Goal: Transaction & Acquisition: Register for event/course

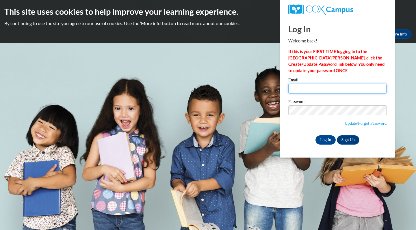
type input "[EMAIL_ADDRESS][DOMAIN_NAME]"
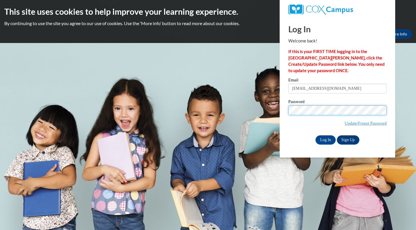
click at [325, 139] on input "Log In" at bounding box center [326, 140] width 20 height 9
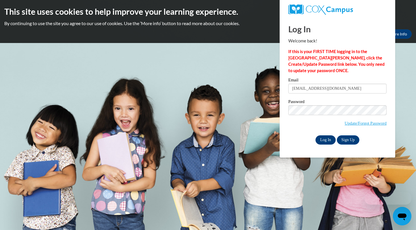
click at [330, 142] on input "Log In" at bounding box center [326, 140] width 20 height 9
click at [353, 125] on link "Update/Forgot Password" at bounding box center [366, 123] width 42 height 5
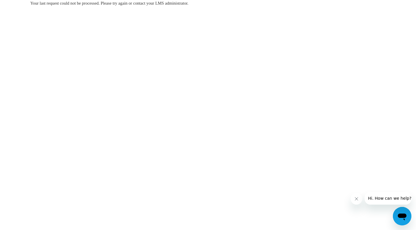
click at [306, 160] on body "Your last request could not be processed. Please try again or contact your LMS …" at bounding box center [208, 115] width 416 height 230
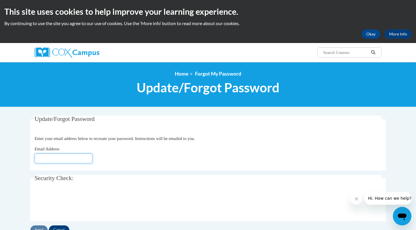
type input "[EMAIL_ADDRESS][DOMAIN_NAME]"
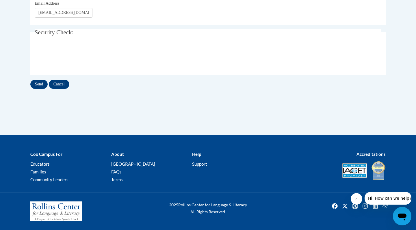
scroll to position [146, 0]
click at [38, 86] on input "Send" at bounding box center [38, 84] width 17 height 9
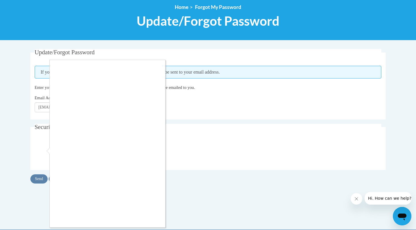
scroll to position [71, 0]
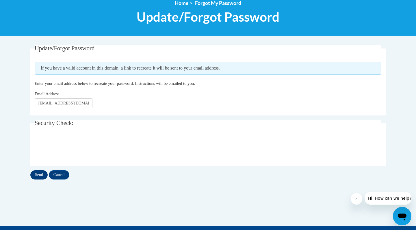
click at [35, 173] on input "Send" at bounding box center [38, 175] width 17 height 9
click at [65, 174] on input "Cancel" at bounding box center [59, 175] width 21 height 9
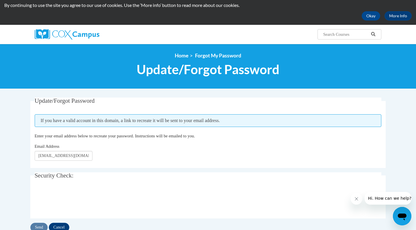
scroll to position [19, 0]
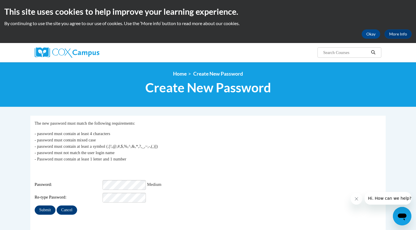
click at [47, 207] on input "Submit" at bounding box center [45, 210] width 21 height 9
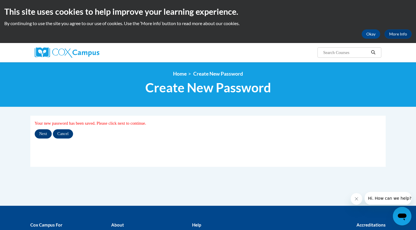
click at [44, 134] on input "Next" at bounding box center [43, 133] width 17 height 9
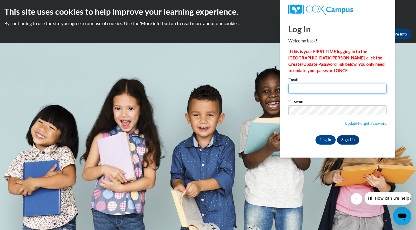
type input "[EMAIL_ADDRESS][DOMAIN_NAME]"
click at [324, 140] on input "Log In" at bounding box center [326, 140] width 20 height 9
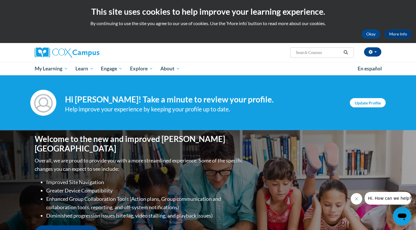
click at [379, 105] on link "Update Profile" at bounding box center [368, 102] width 36 height 9
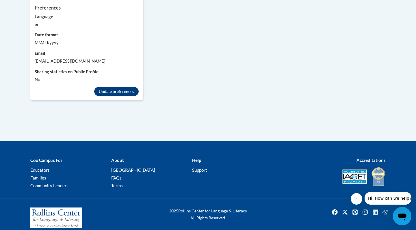
scroll to position [565, 0]
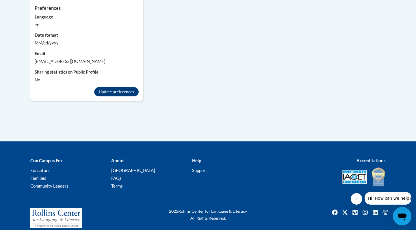
click at [120, 87] on button "Update preferences" at bounding box center [116, 91] width 45 height 9
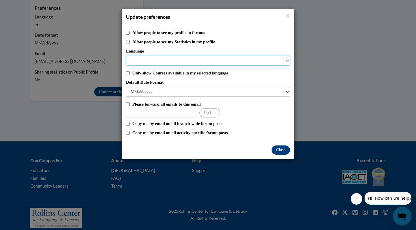
click at [229, 57] on select "Language" at bounding box center [208, 61] width 164 height 10
click at [227, 62] on select "Language" at bounding box center [208, 61] width 164 height 10
click at [287, 61] on select "Language" at bounding box center [208, 61] width 164 height 10
click at [234, 58] on select "Language" at bounding box center [208, 61] width 164 height 10
click at [138, 59] on select "Language" at bounding box center [208, 61] width 164 height 10
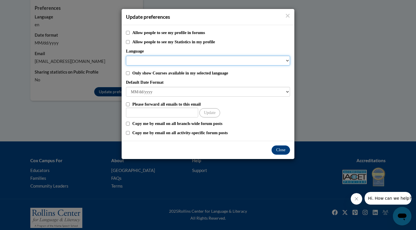
click at [138, 59] on select "Language" at bounding box center [208, 61] width 164 height 10
click at [283, 62] on select "Language" at bounding box center [208, 61] width 164 height 10
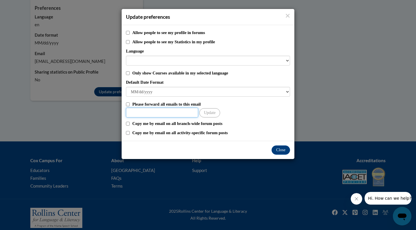
click at [176, 114] on input "Other Email" at bounding box center [162, 113] width 72 height 10
click at [127, 71] on input "Only show Courses available in my selected language" at bounding box center [128, 73] width 4 height 4
click at [127, 72] on input "Only show Courses available in my selected language" at bounding box center [128, 73] width 4 height 4
click at [127, 73] on input "Only show Courses available in my selected language" at bounding box center [128, 73] width 4 height 4
checkbox input "true"
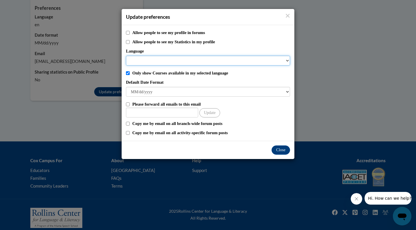
click at [153, 60] on select "Language" at bounding box center [208, 61] width 164 height 10
click at [270, 59] on select "Language" at bounding box center [208, 61] width 164 height 10
click at [286, 61] on select "Language" at bounding box center [208, 61] width 164 height 10
click at [287, 60] on select "Language" at bounding box center [208, 61] width 164 height 10
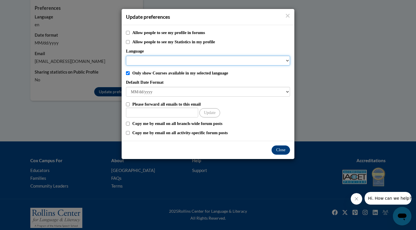
click at [287, 60] on select "Language" at bounding box center [208, 61] width 164 height 10
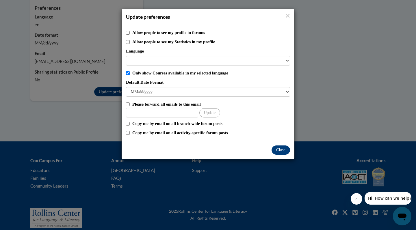
click at [279, 150] on button "Close" at bounding box center [281, 150] width 18 height 9
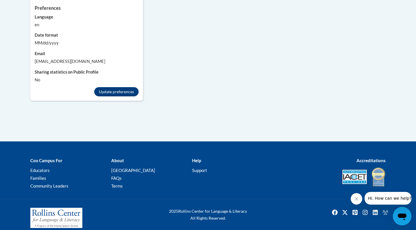
click at [123, 88] on button "Update preferences" at bounding box center [116, 91] width 45 height 9
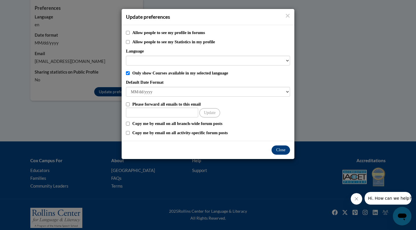
click at [280, 149] on button "Close" at bounding box center [281, 150] width 18 height 9
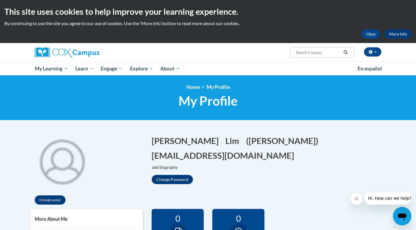
scroll to position [0, 0]
click at [363, 72] on link "En español" at bounding box center [370, 69] width 32 height 12
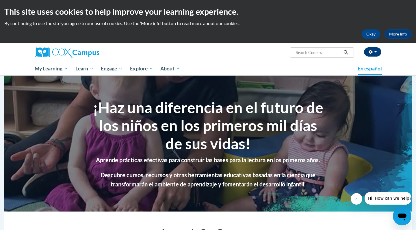
click at [376, 50] on button "button" at bounding box center [372, 51] width 17 height 9
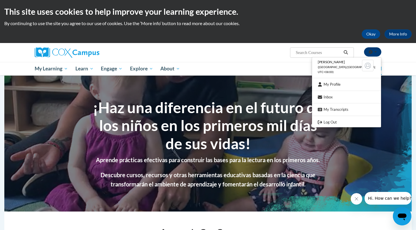
click at [376, 50] on button "button" at bounding box center [372, 51] width 17 height 9
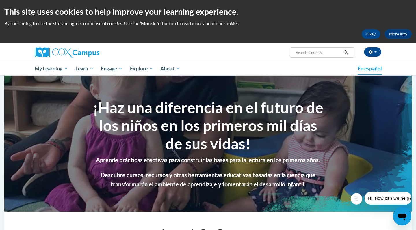
click at [360, 69] on span "En español" at bounding box center [370, 69] width 24 height 6
click at [377, 71] on span "En español" at bounding box center [370, 69] width 24 height 6
click at [359, 68] on span "En español" at bounding box center [370, 69] width 24 height 6
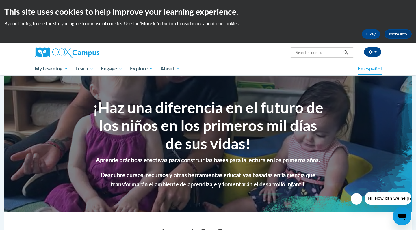
click at [359, 68] on span "En español" at bounding box center [370, 69] width 24 height 6
click at [376, 52] on span "button" at bounding box center [376, 51] width 2 height 1
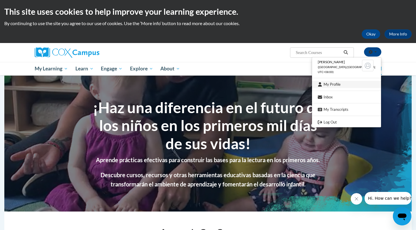
click at [341, 83] on link "My Profile" at bounding box center [346, 84] width 69 height 7
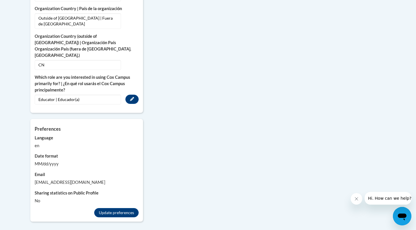
scroll to position [454, 0]
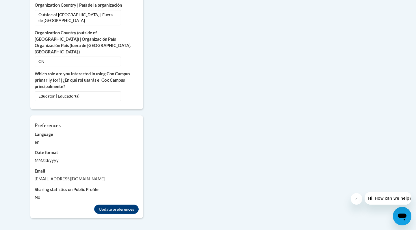
click at [40, 139] on div "en" at bounding box center [87, 142] width 104 height 6
click at [36, 139] on div "en" at bounding box center [87, 142] width 104 height 6
click at [100, 205] on button "Update preferences" at bounding box center [116, 209] width 45 height 9
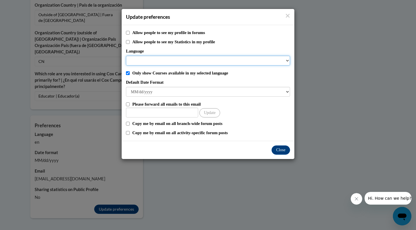
click at [253, 60] on select "Language" at bounding box center [208, 61] width 164 height 10
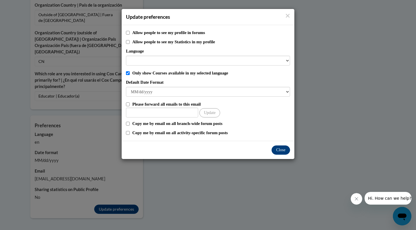
click at [277, 151] on button "Close" at bounding box center [281, 150] width 18 height 9
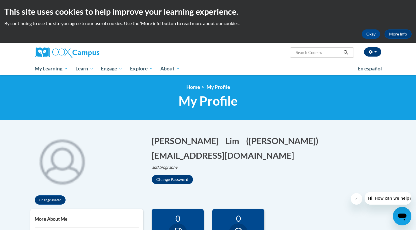
scroll to position [0, 0]
click at [373, 35] on button "Okay" at bounding box center [371, 33] width 18 height 9
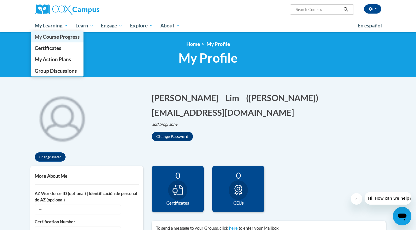
click at [47, 37] on span "My Course Progress" at bounding box center [57, 37] width 45 height 6
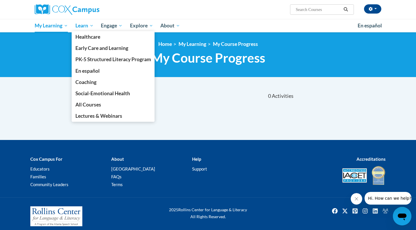
click at [88, 27] on span "Learn" at bounding box center [84, 25] width 18 height 7
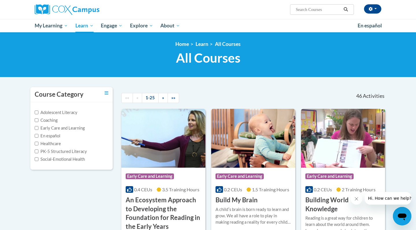
click at [306, 11] on input "Search..." at bounding box center [318, 9] width 46 height 7
type input "vocabulary"
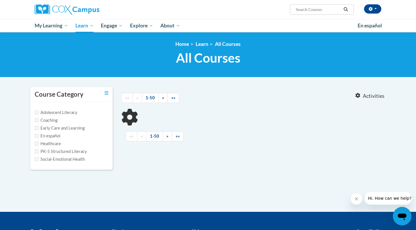
type input "vocabulary"
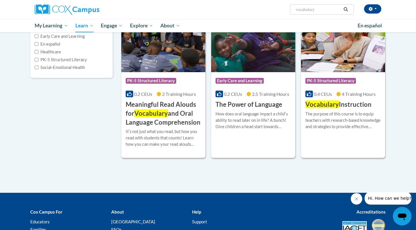
scroll to position [91, 0]
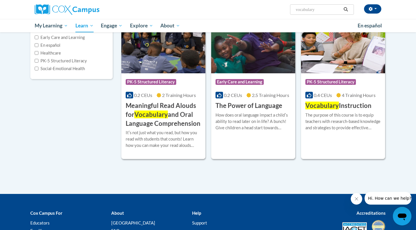
click at [340, 109] on h3 "Vocabulary Instruction" at bounding box center [338, 105] width 66 height 9
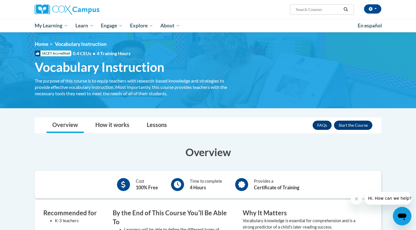
click at [355, 129] on button "Enroll" at bounding box center [353, 125] width 38 height 9
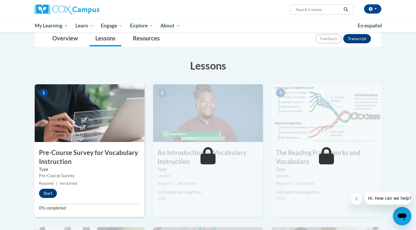
scroll to position [81, 0]
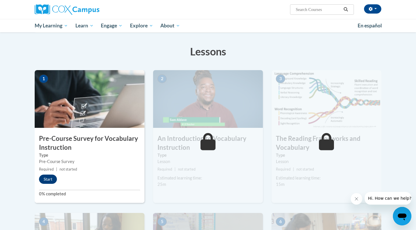
click at [47, 183] on button "Start" at bounding box center [48, 179] width 18 height 9
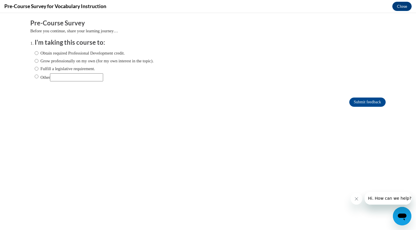
scroll to position [0, 0]
click at [39, 50] on label "Obtain required Professional Development credit." at bounding box center [80, 53] width 90 height 6
click at [38, 50] on input "Obtain required Professional Development credit." at bounding box center [37, 53] width 4 height 6
radio input "true"
click at [37, 60] on input "Grow professionally on my own (for my own interest in the topic)." at bounding box center [37, 61] width 4 height 6
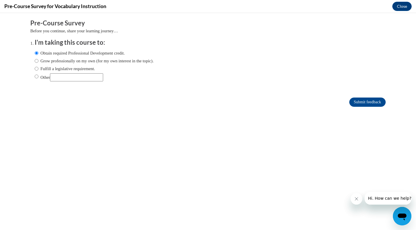
radio input "true"
click at [38, 52] on label "Obtain required Professional Development credit." at bounding box center [80, 53] width 90 height 6
click at [38, 52] on input "Obtain required Professional Development credit." at bounding box center [37, 53] width 4 height 6
radio input "true"
click at [37, 60] on input "Grow professionally on my own (for my own interest in the topic)." at bounding box center [37, 61] width 4 height 6
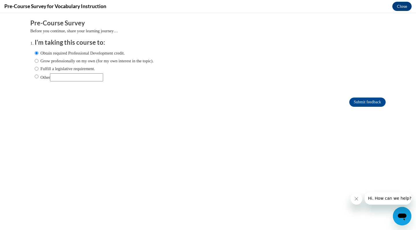
radio input "true"
click at [360, 98] on input "Submit feedback" at bounding box center [367, 102] width 36 height 9
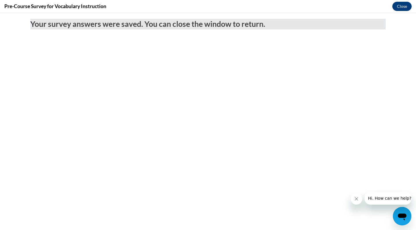
click at [397, 8] on button "Close" at bounding box center [401, 6] width 19 height 9
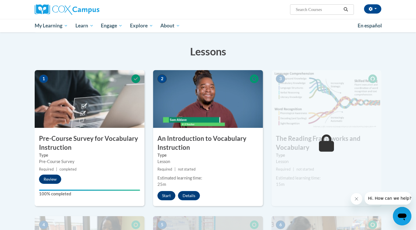
click at [170, 197] on button "Start" at bounding box center [166, 195] width 18 height 9
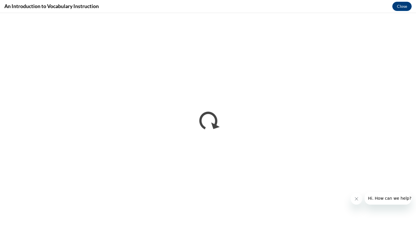
click at [353, 197] on button "Close message from company" at bounding box center [357, 199] width 12 height 12
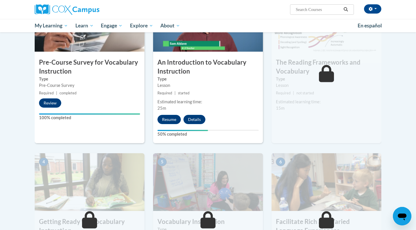
scroll to position [136, 0]
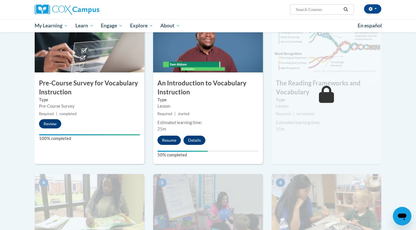
click at [169, 140] on button "Resume" at bounding box center [168, 140] width 23 height 9
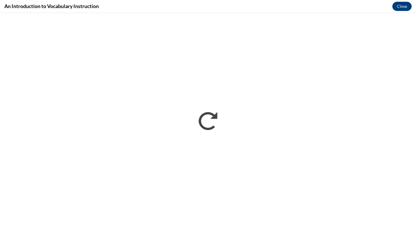
scroll to position [0, 0]
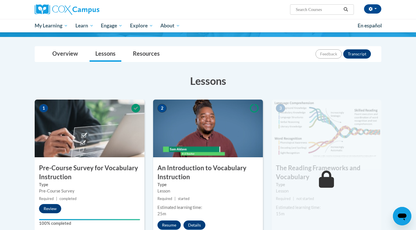
scroll to position [50, 0]
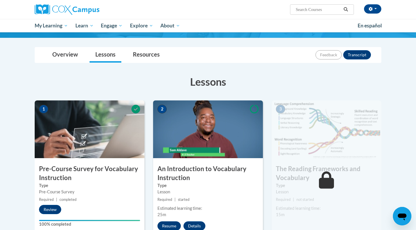
click at [167, 227] on button "Resume" at bounding box center [168, 226] width 23 height 9
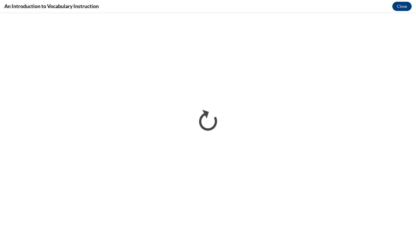
scroll to position [0, 0]
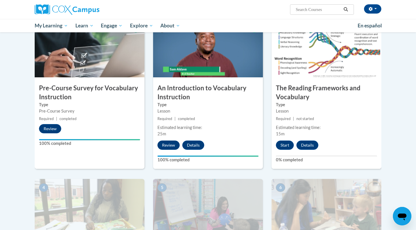
scroll to position [132, 0]
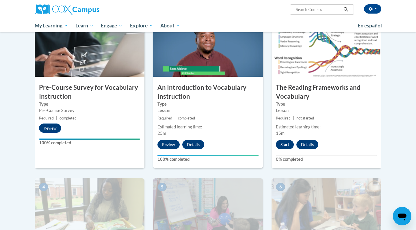
click at [277, 144] on button "Start" at bounding box center [285, 144] width 18 height 9
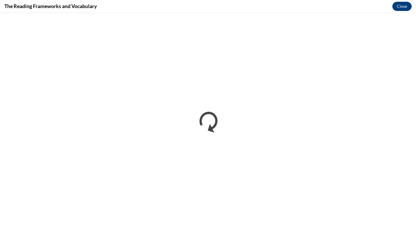
scroll to position [0, 0]
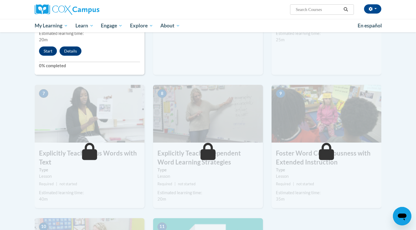
scroll to position [518, 0]
